Goal: Task Accomplishment & Management: Use online tool/utility

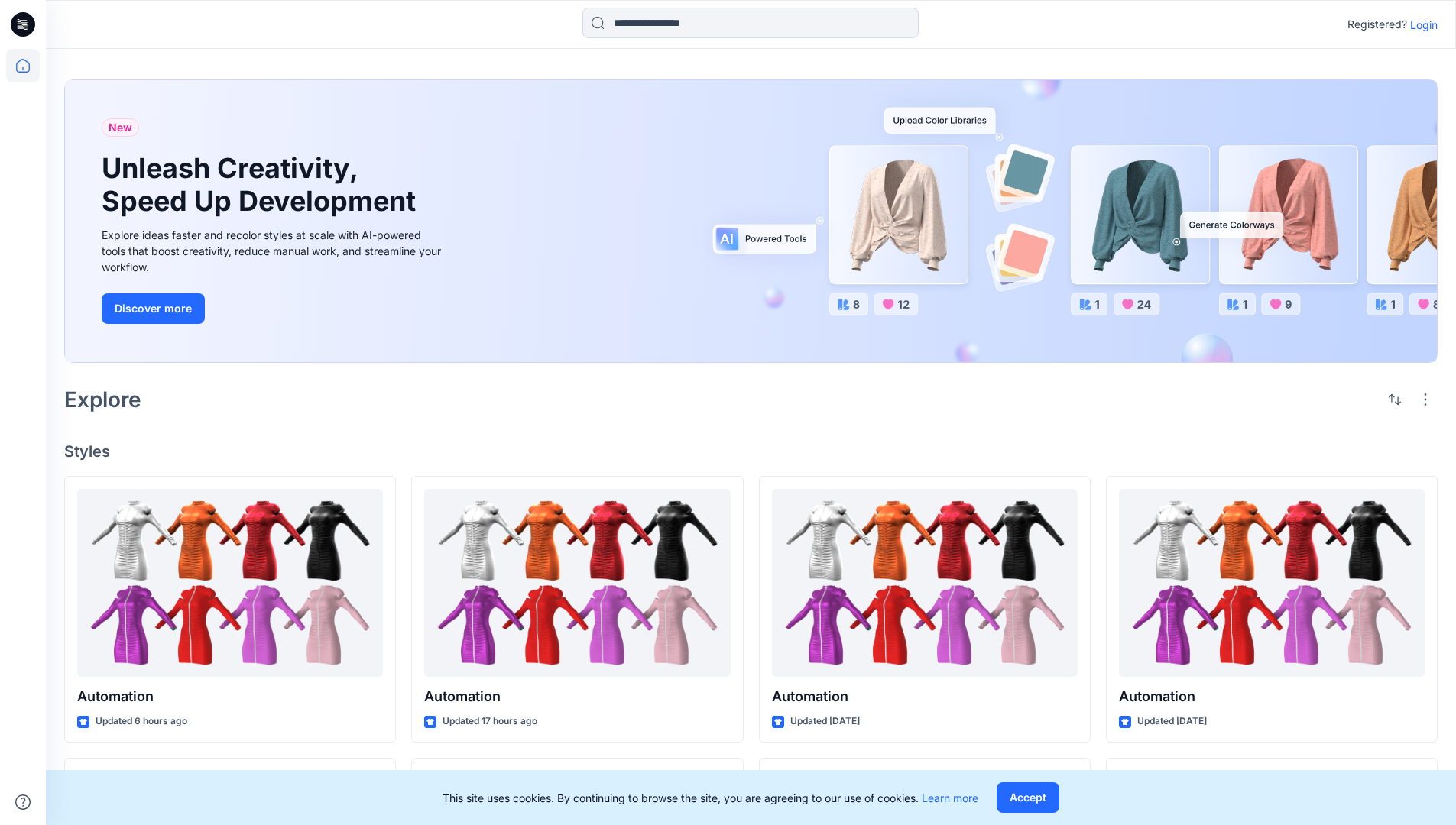
click at [1421, 24] on p "Login" at bounding box center [1424, 24] width 27 height 16
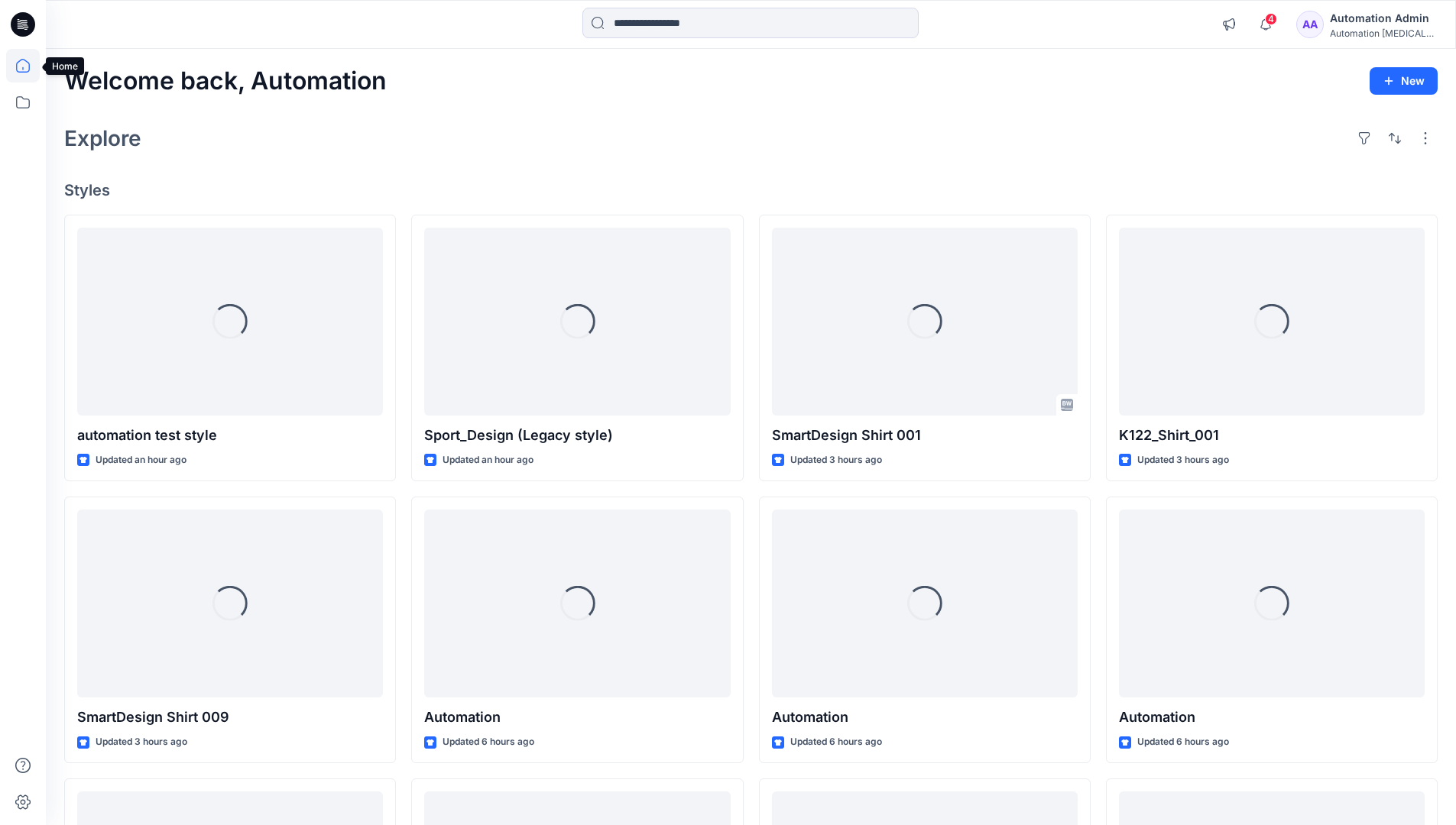
click at [29, 66] on icon at bounding box center [23, 66] width 14 height 14
click at [25, 108] on icon at bounding box center [23, 102] width 34 height 34
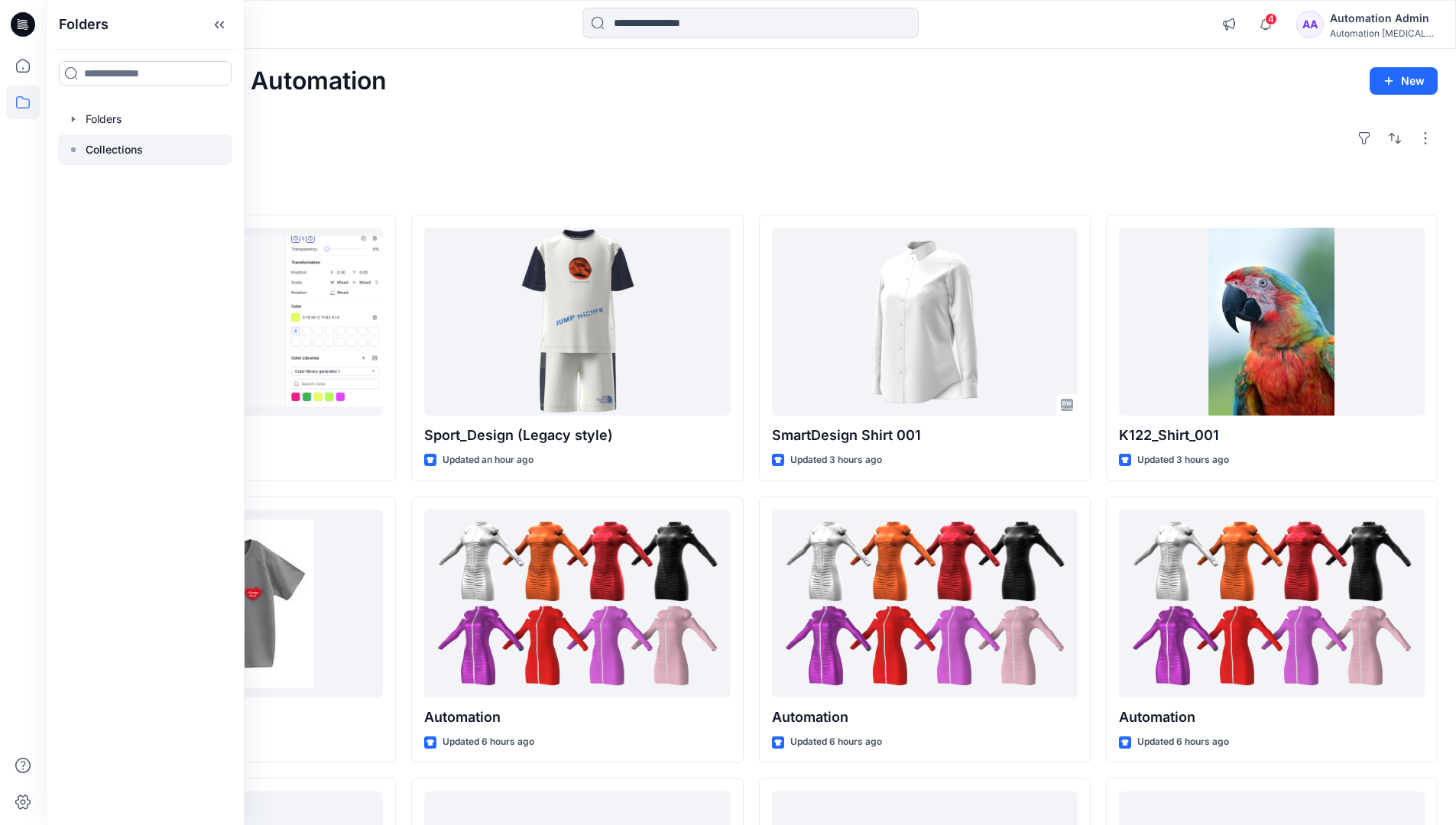
click at [128, 151] on p "Collections" at bounding box center [114, 149] width 57 height 18
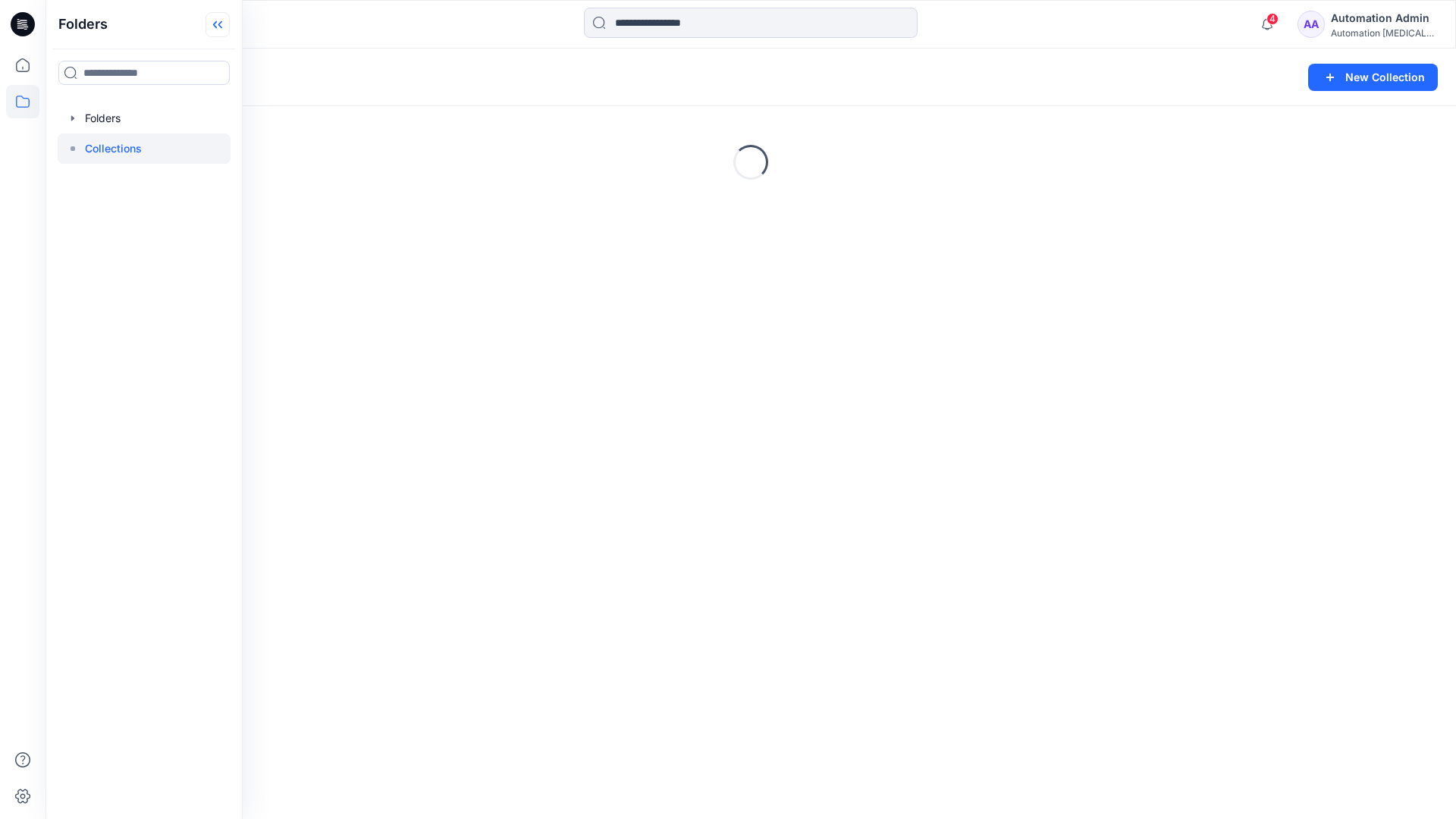
click at [225, 33] on icon at bounding box center [217, 25] width 24 height 25
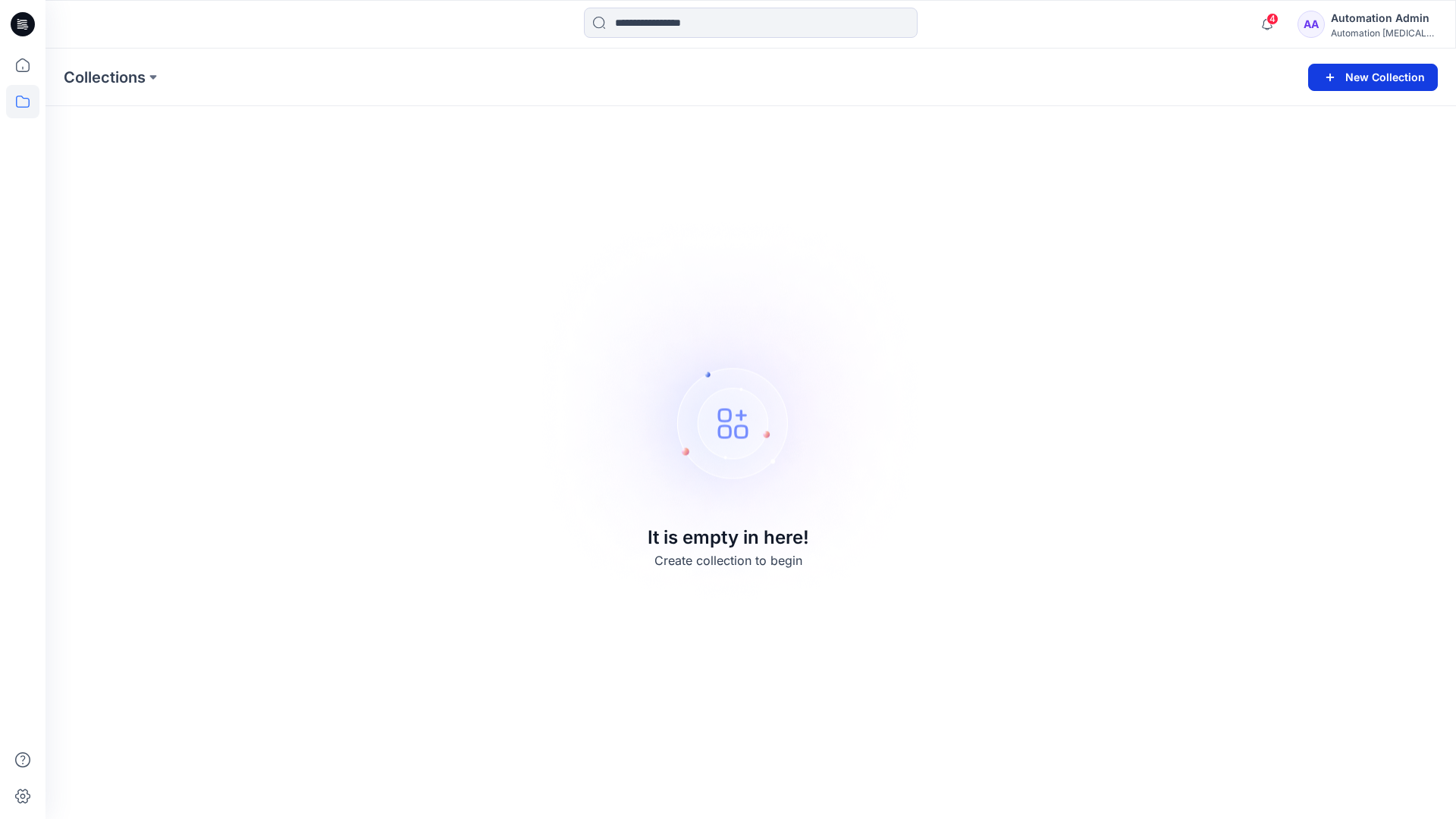
click at [1377, 83] on button "New Collection" at bounding box center [1373, 77] width 129 height 27
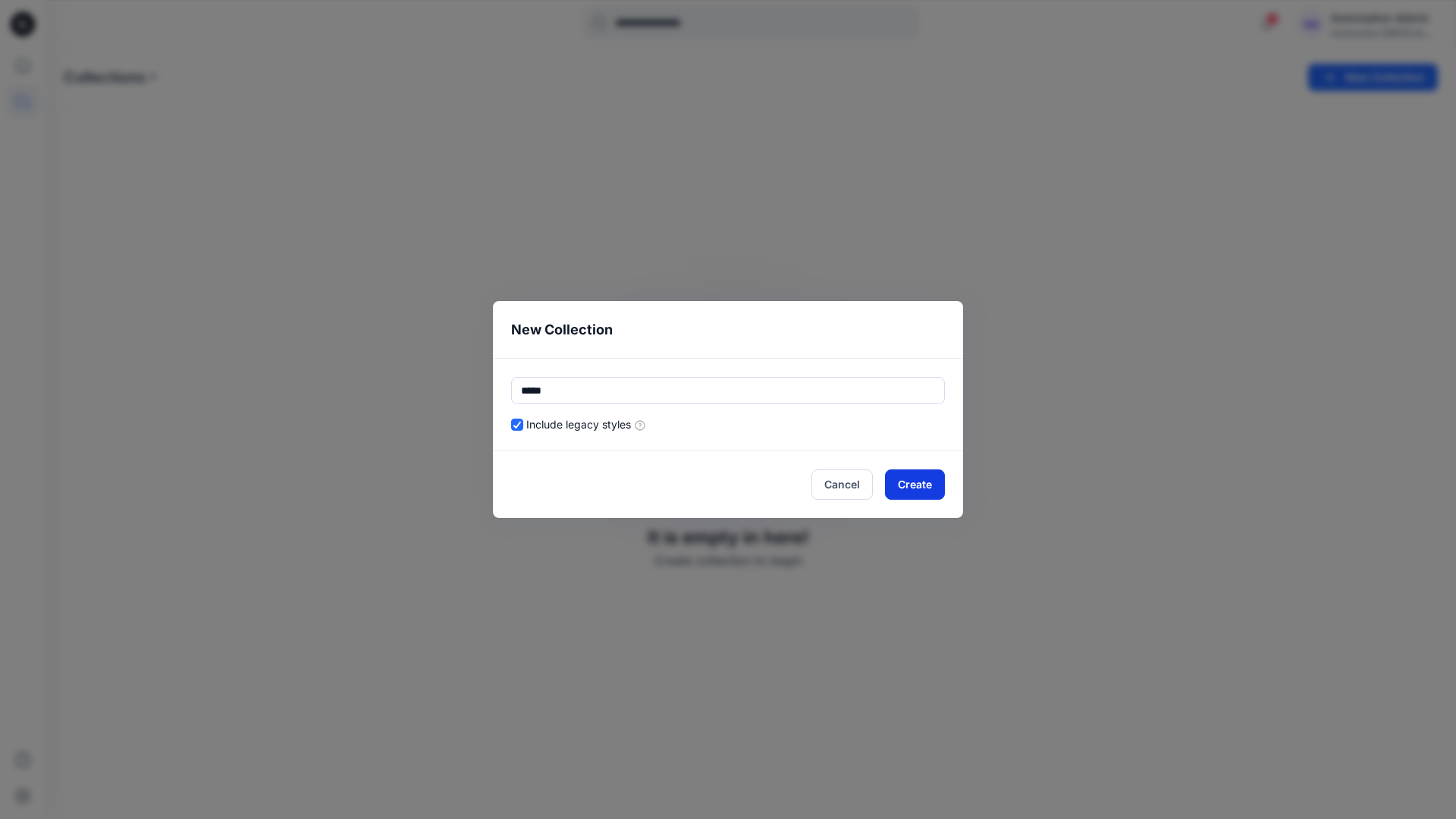
type input "*****"
click at [896, 482] on button "Create" at bounding box center [915, 485] width 60 height 30
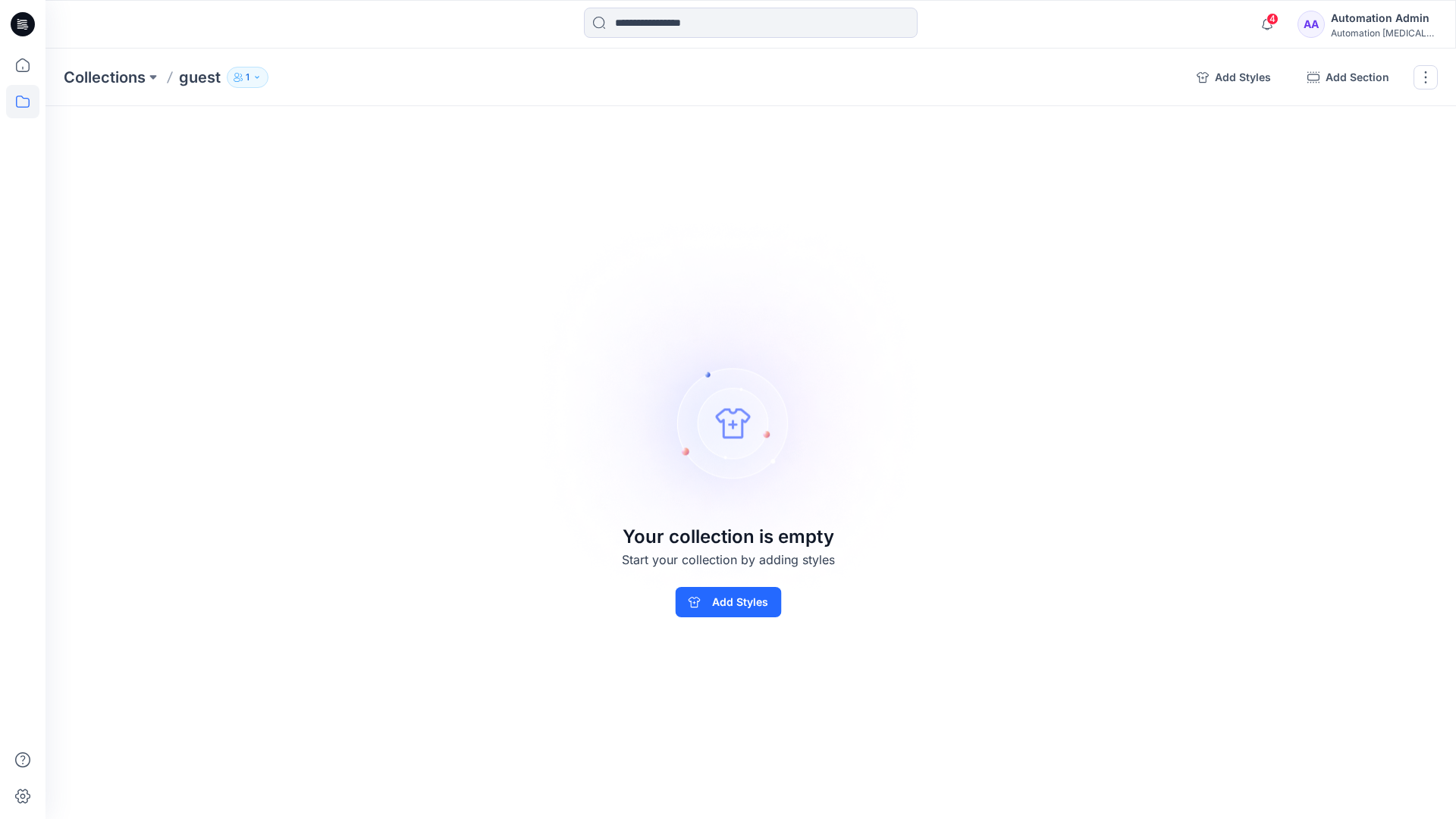
click at [246, 75] on p "1" at bounding box center [247, 77] width 4 height 16
click at [431, 126] on icon "button" at bounding box center [430, 124] width 12 height 12
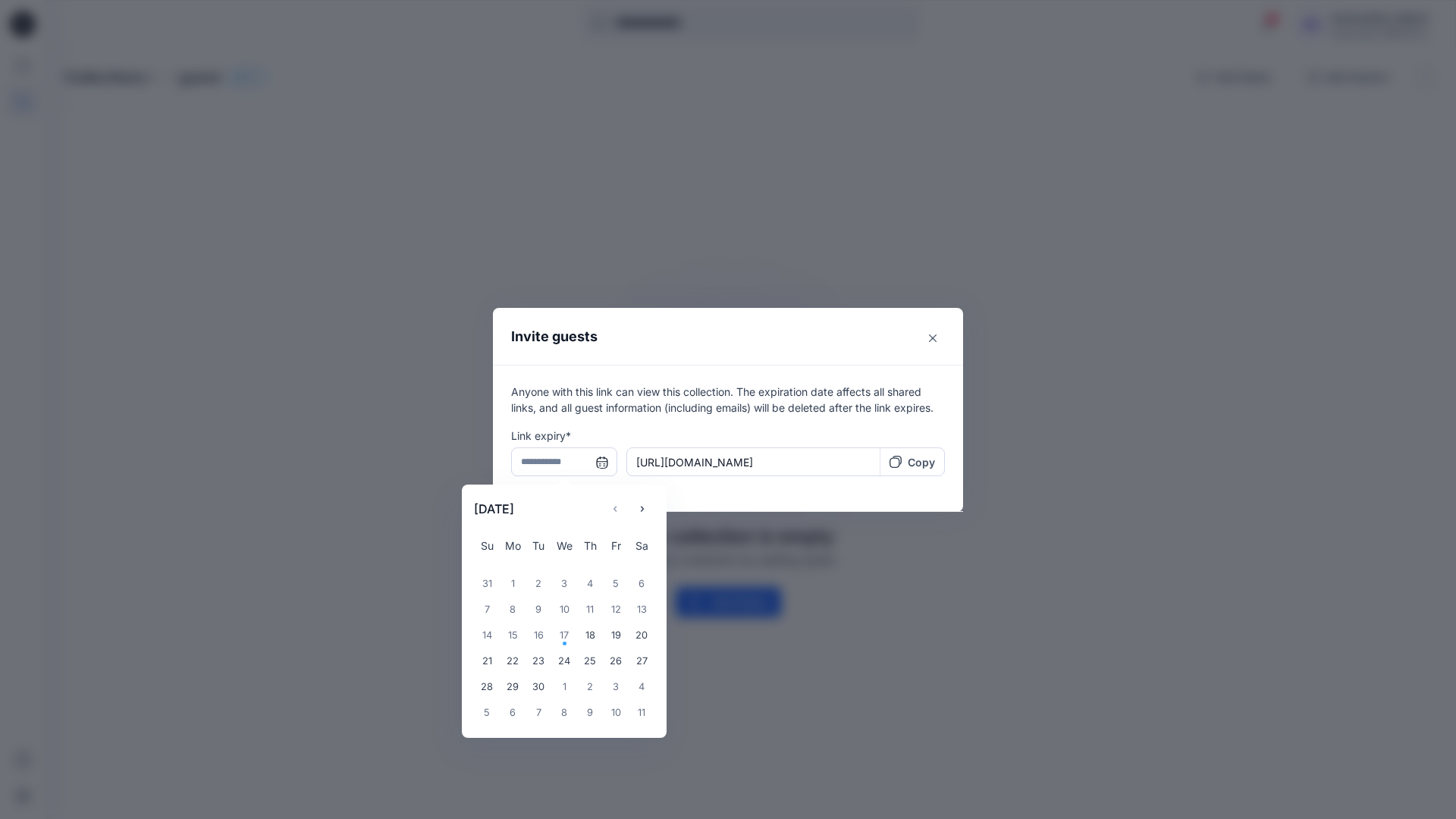
click at [558, 464] on input "text" at bounding box center [564, 461] width 106 height 29
click at [647, 505] on icon "Choose Date" at bounding box center [643, 509] width 12 height 12
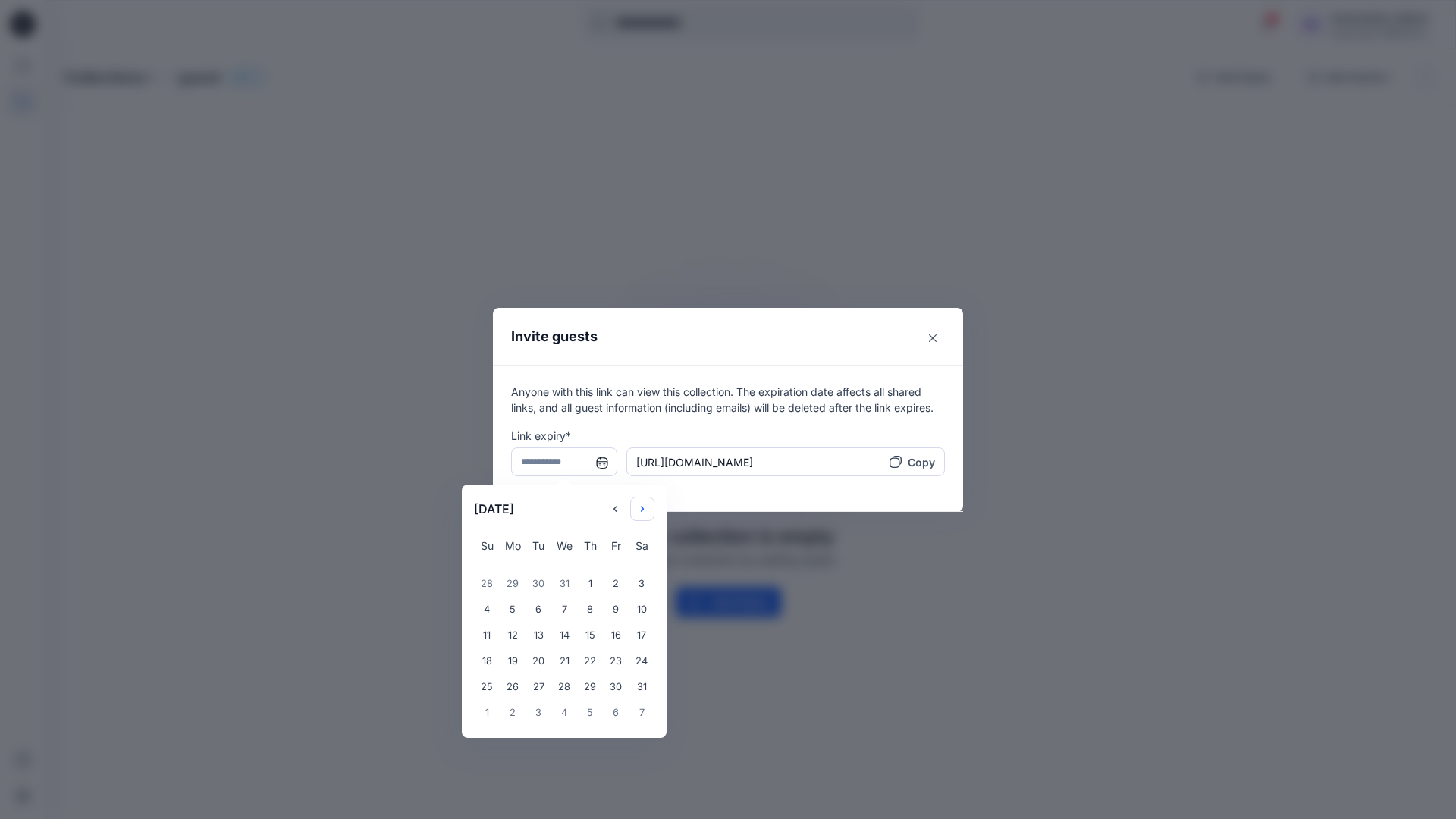
click at [647, 505] on icon "Choose Date" at bounding box center [643, 509] width 12 height 12
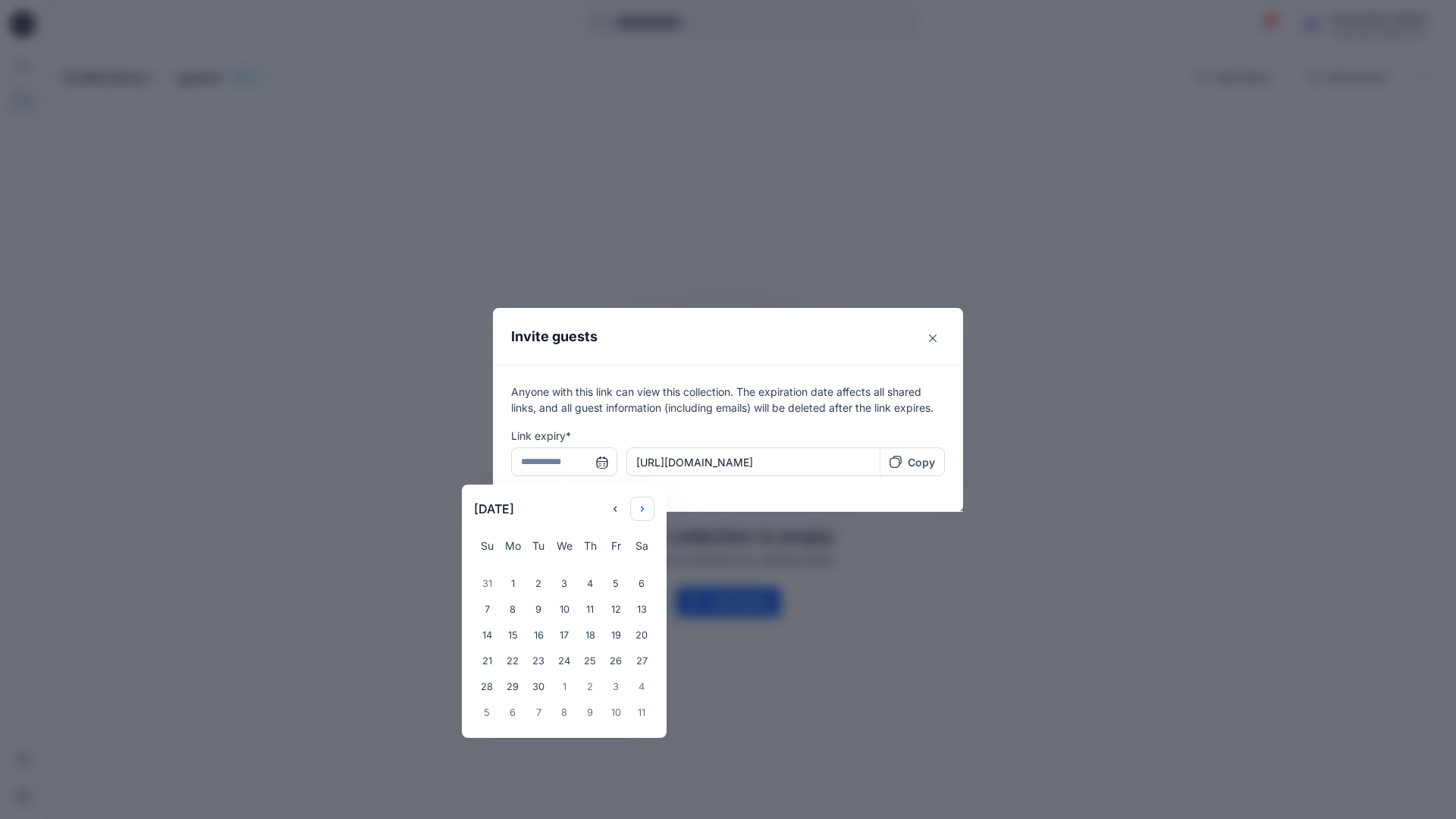
click at [647, 505] on icon "Choose Date" at bounding box center [643, 509] width 12 height 12
click at [558, 637] on div "14" at bounding box center [564, 635] width 26 height 26
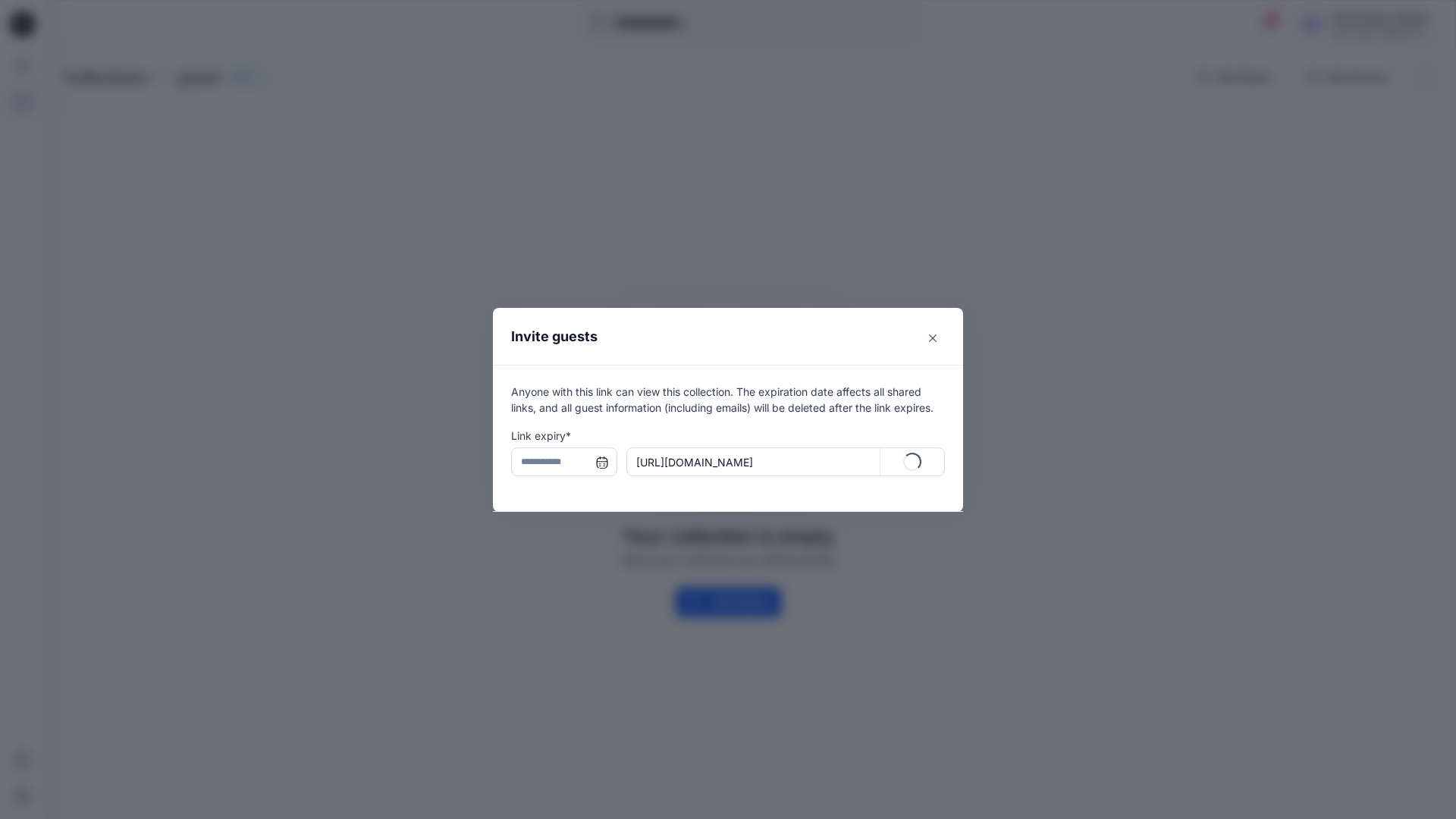
type input "**********"
click at [913, 464] on p "Copy" at bounding box center [921, 462] width 27 height 16
click at [930, 338] on icon "Close" at bounding box center [932, 338] width 8 height 8
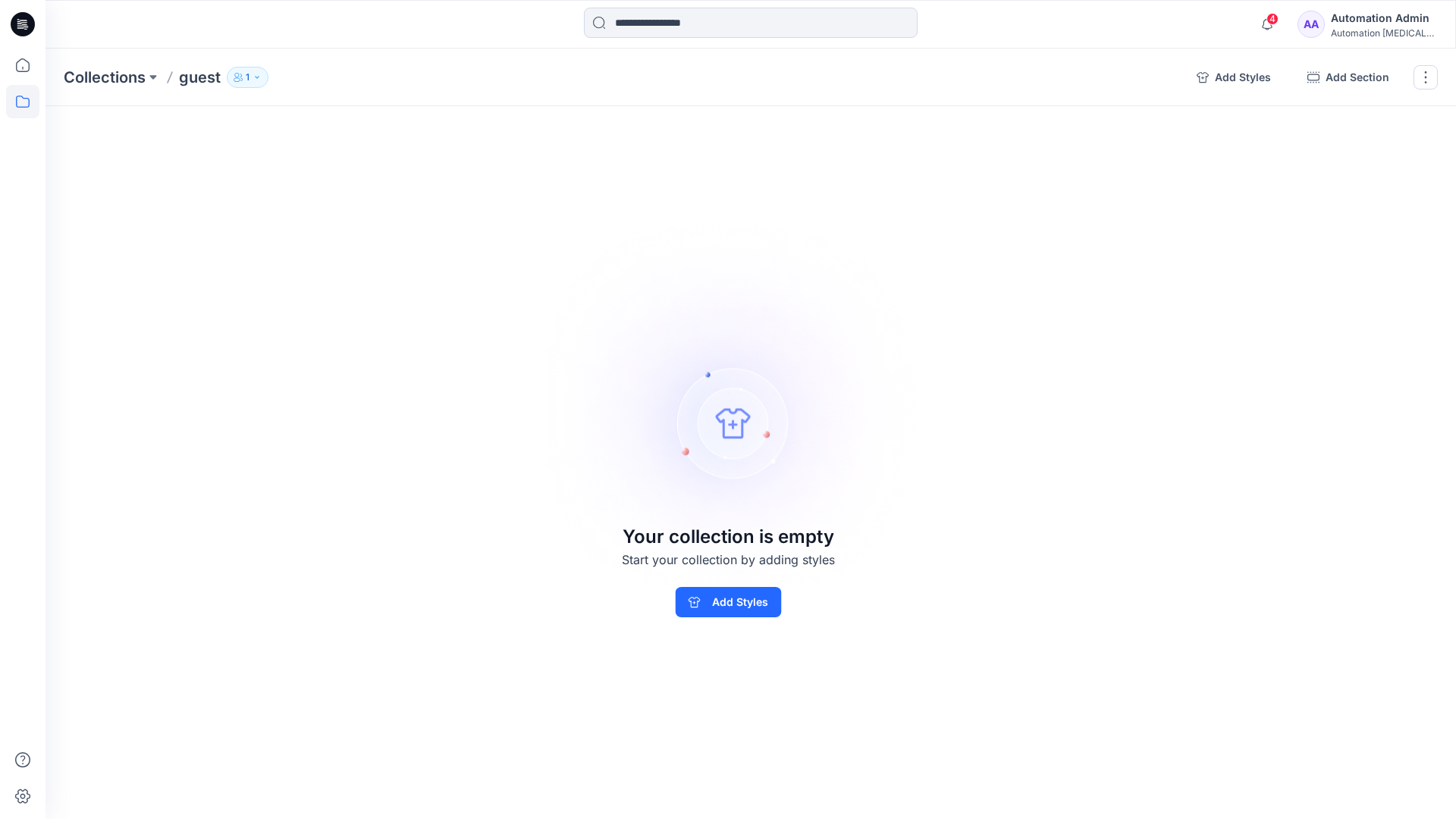
click at [247, 81] on p "1" at bounding box center [247, 77] width 4 height 16
click at [812, 305] on img at bounding box center [728, 409] width 424 height 423
click at [1423, 80] on button "button" at bounding box center [1425, 77] width 24 height 24
